Goal: Task Accomplishment & Management: Manage account settings

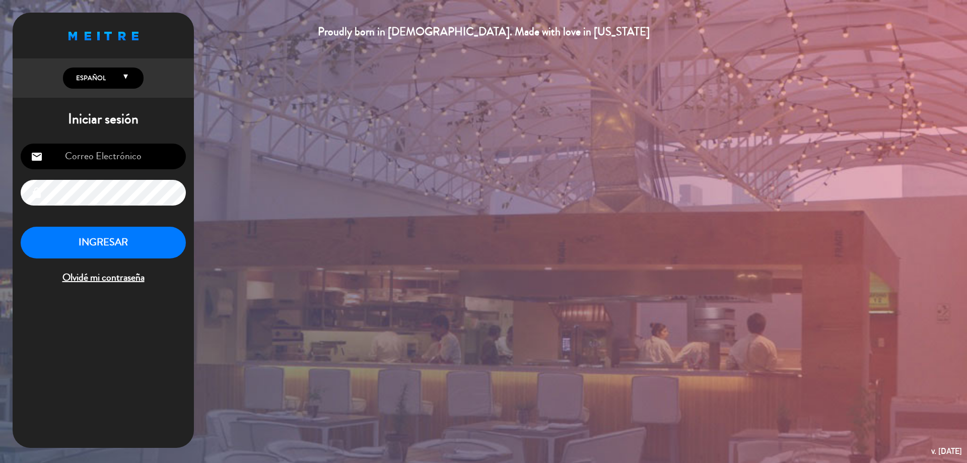
type input "[EMAIL_ADDRESS][DOMAIN_NAME]"
click at [129, 240] on button "INGRESAR" at bounding box center [103, 243] width 165 height 32
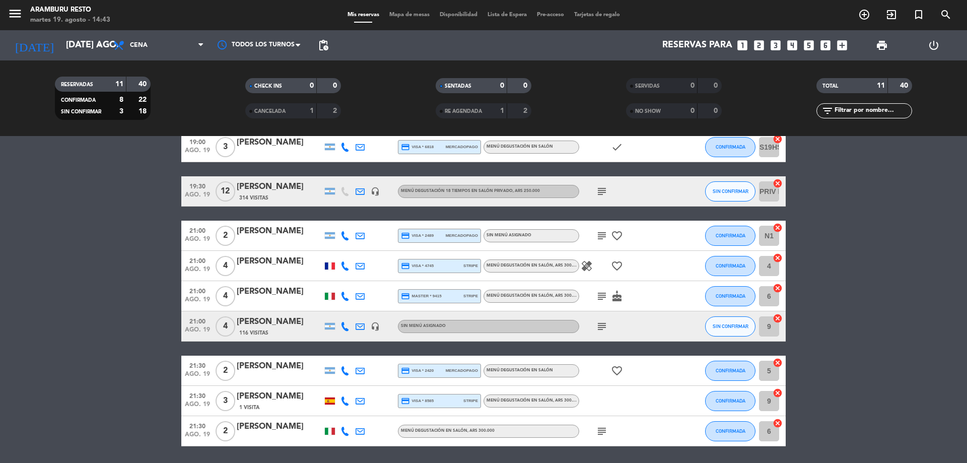
scroll to position [108, 0]
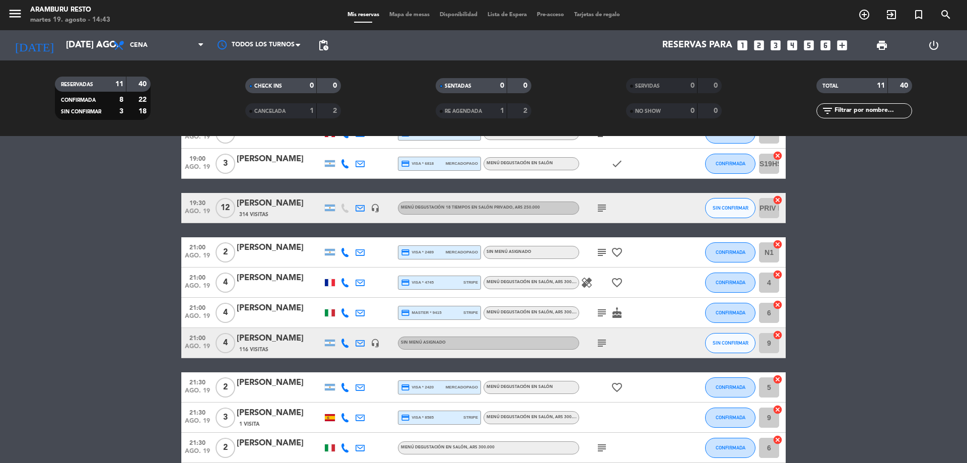
click at [590, 281] on icon "healing" at bounding box center [587, 283] width 12 height 12
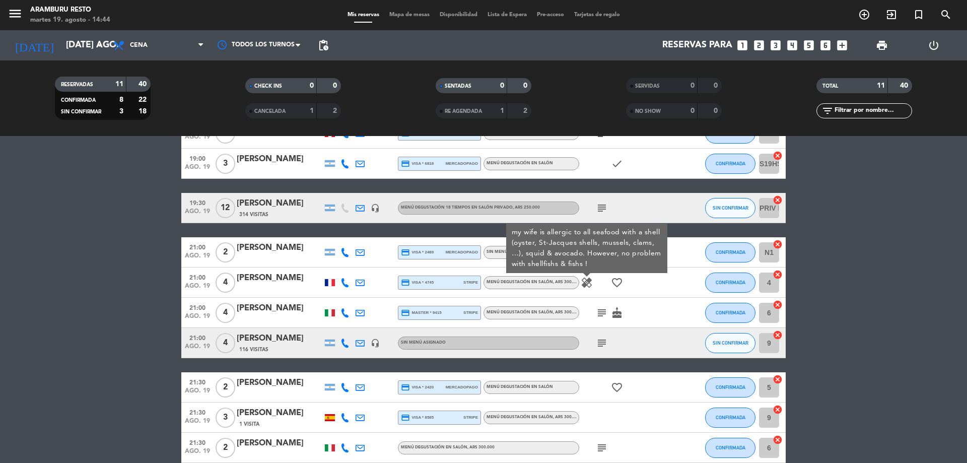
click at [672, 278] on div at bounding box center [683, 283] width 27 height 30
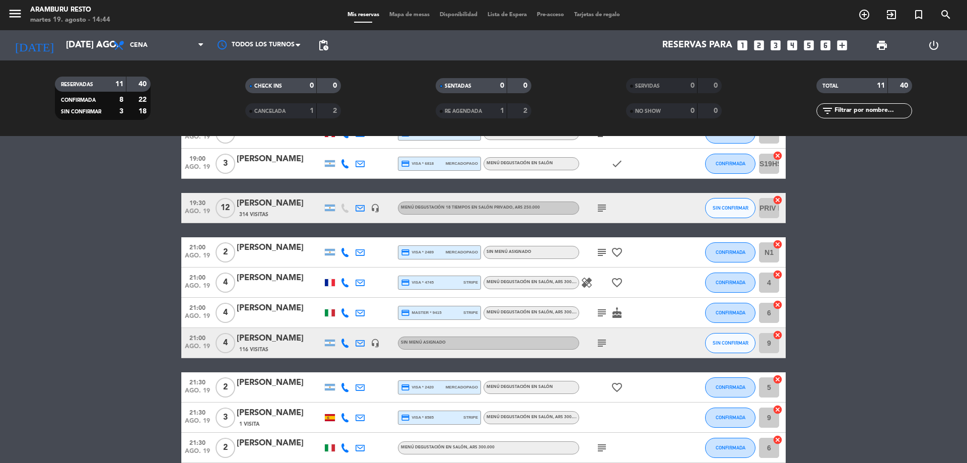
click at [603, 209] on icon "subject" at bounding box center [602, 208] width 12 height 12
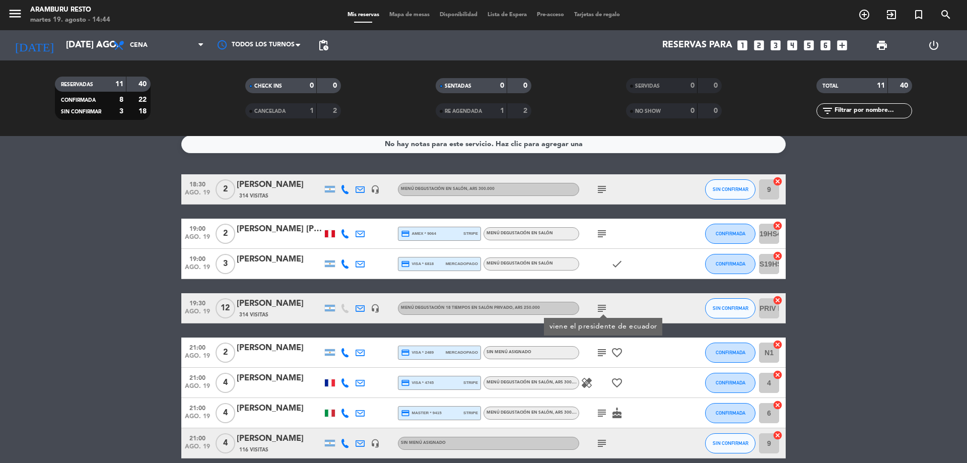
scroll to position [8, 0]
click at [600, 190] on icon "subject" at bounding box center [602, 190] width 12 height 12
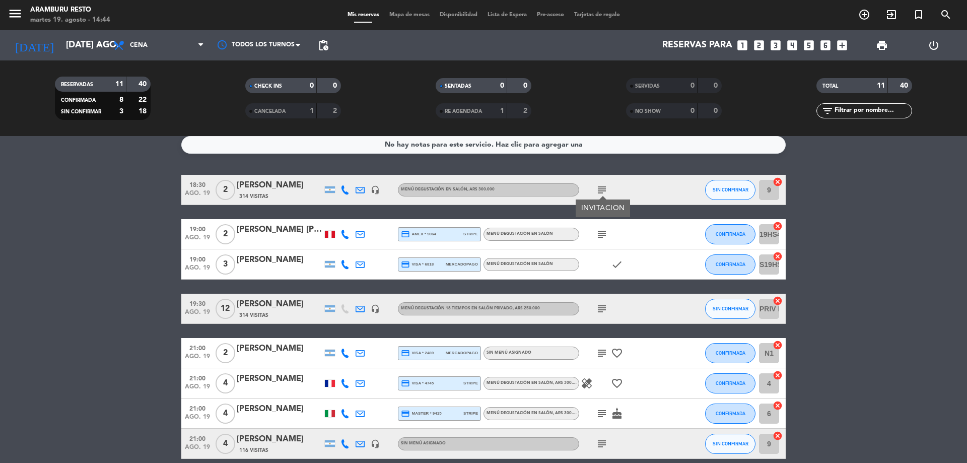
scroll to position [0, 0]
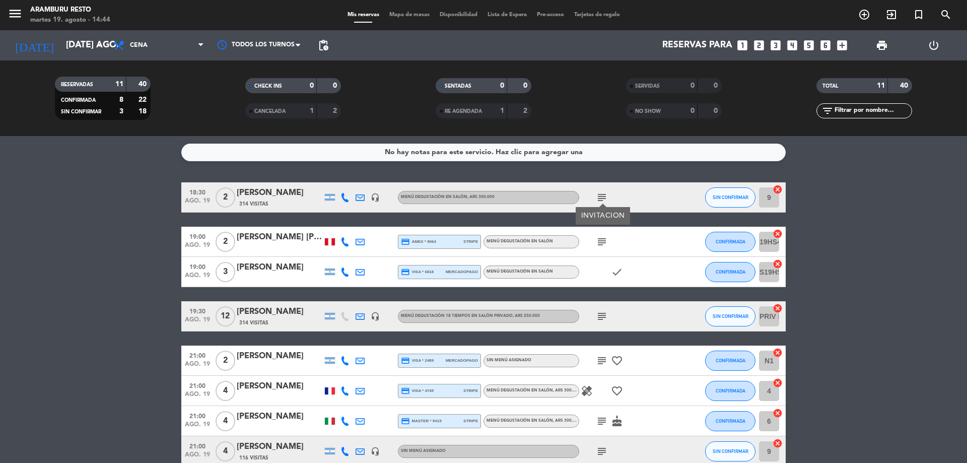
click at [604, 240] on icon "subject" at bounding box center [602, 242] width 12 height 12
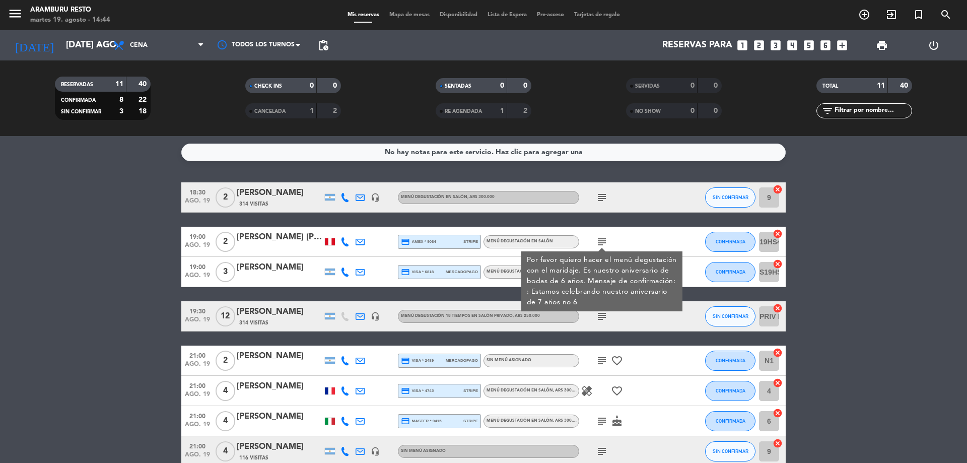
drag, startPoint x: 625, startPoint y: 328, endPoint x: 619, endPoint y: 329, distance: 5.6
click at [622, 328] on div "subject" at bounding box center [624, 316] width 91 height 30
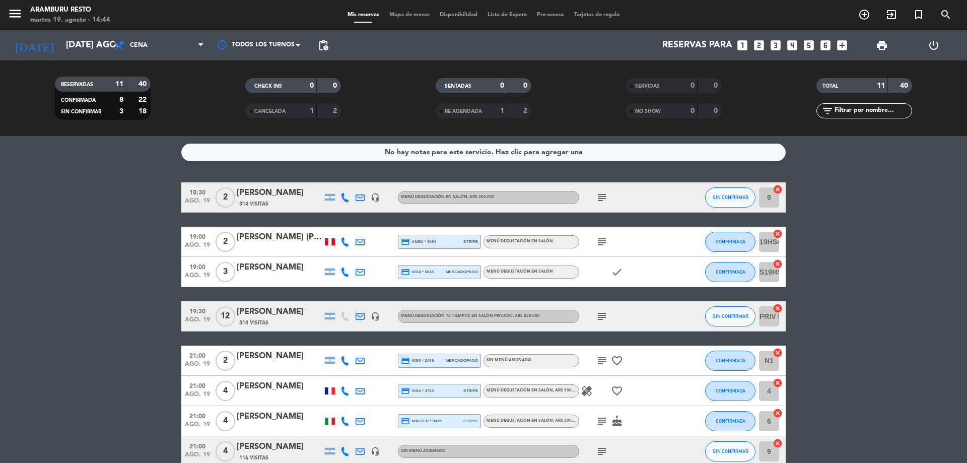
click at [597, 319] on icon "subject" at bounding box center [602, 316] width 12 height 12
click at [599, 361] on icon "subject" at bounding box center [602, 361] width 12 height 12
click at [586, 385] on icon "healing" at bounding box center [587, 391] width 12 height 12
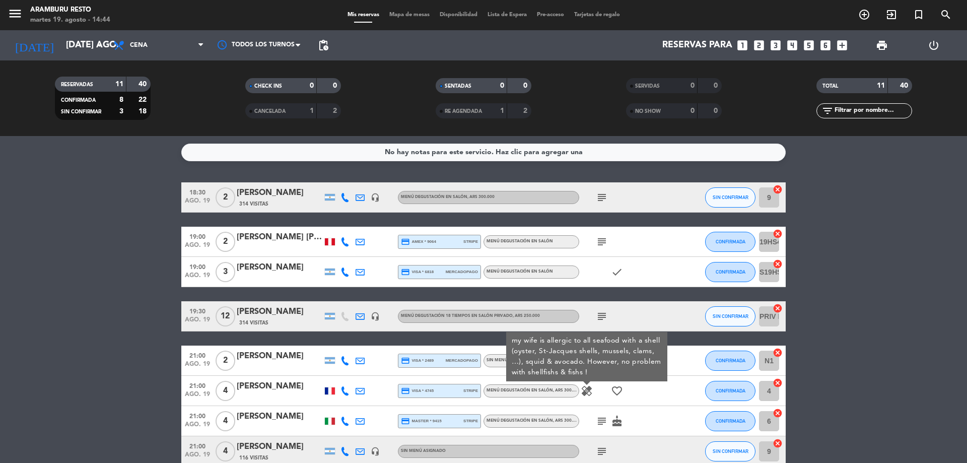
click at [602, 415] on icon "subject" at bounding box center [602, 421] width 12 height 12
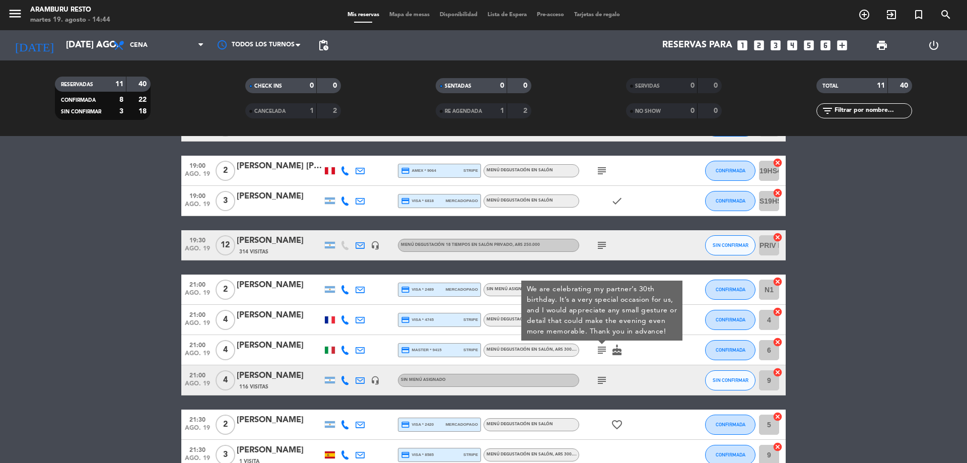
scroll to position [101, 0]
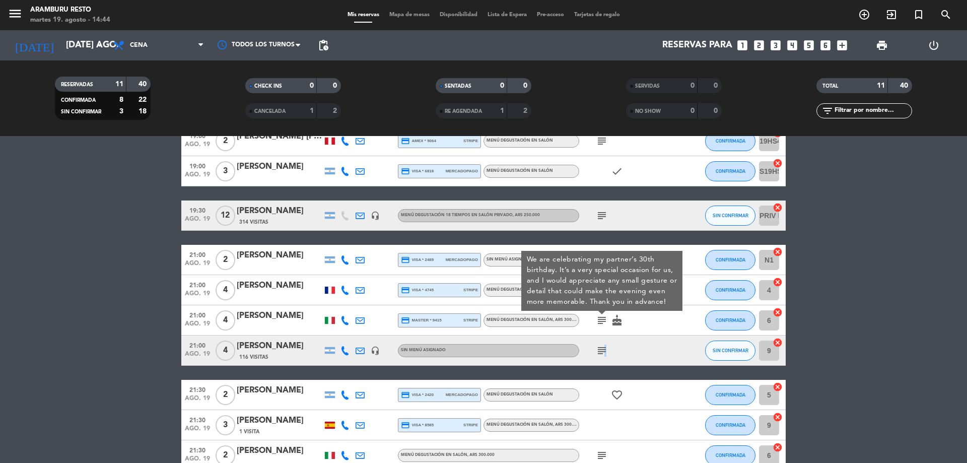
click at [604, 350] on icon "subject" at bounding box center [602, 351] width 12 height 12
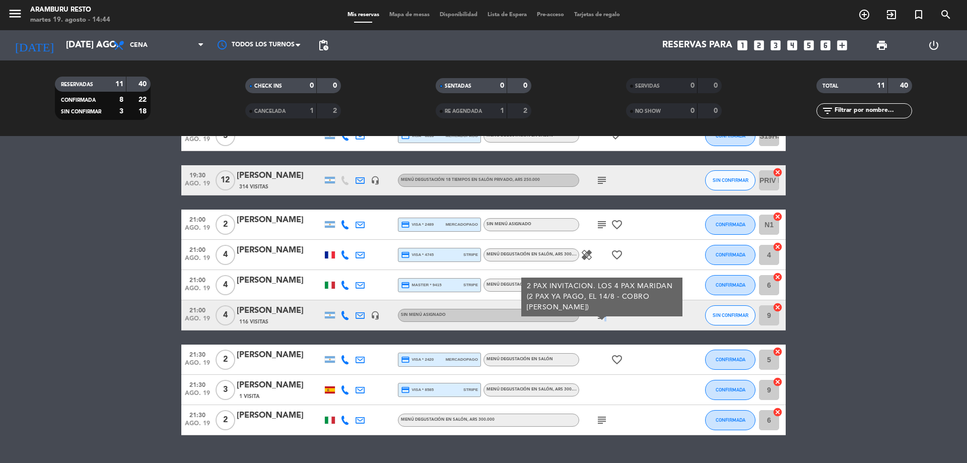
scroll to position [151, 0]
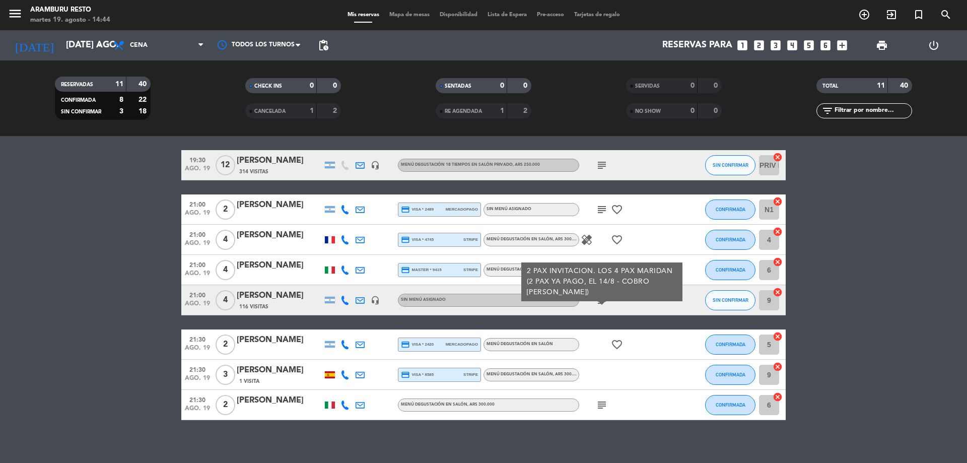
click at [600, 405] on icon "subject" at bounding box center [602, 405] width 12 height 12
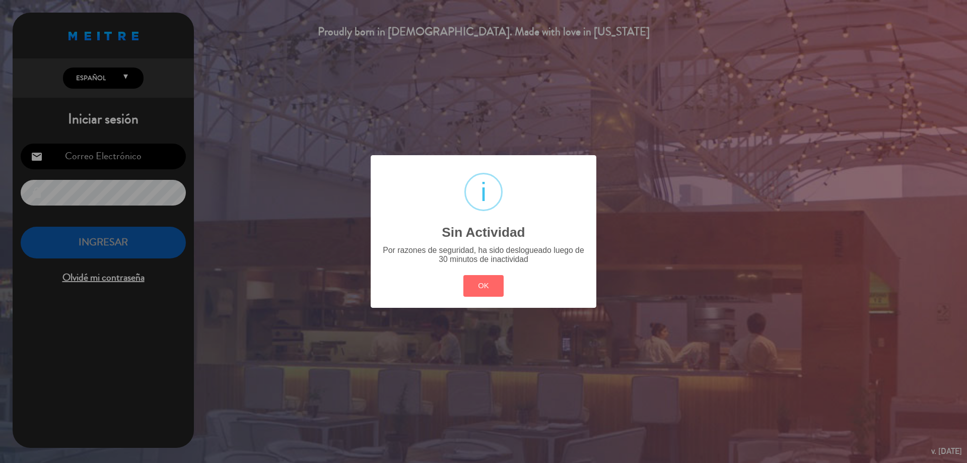
type input "[EMAIL_ADDRESS][DOMAIN_NAME]"
